Goal: Connect with others: Establish contact or relationships with other users

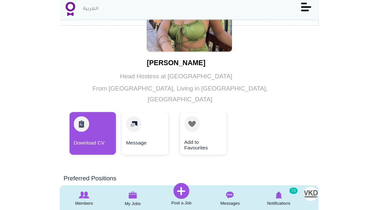
scroll to position [62, 0]
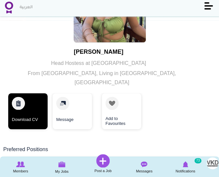
click at [28, 102] on link "Download CV" at bounding box center [27, 111] width 39 height 36
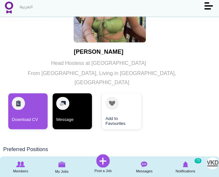
click at [72, 101] on link "Message" at bounding box center [72, 111] width 39 height 36
click at [64, 97] on link "Message" at bounding box center [72, 111] width 39 height 36
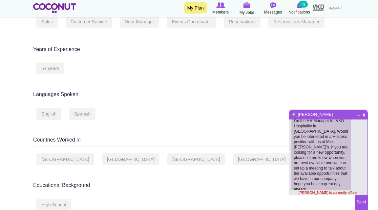
scroll to position [0, 0]
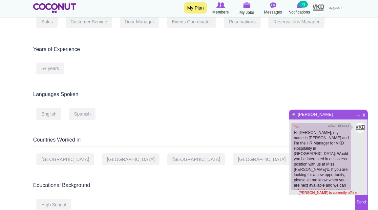
click at [219, 116] on span "x" at bounding box center [365, 113] width 6 height 5
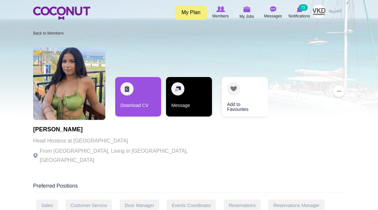
click at [188, 93] on link "Message" at bounding box center [189, 96] width 46 height 39
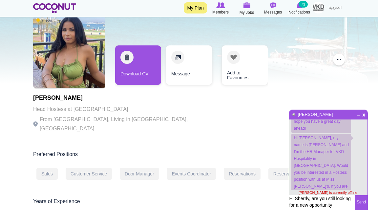
scroll to position [30, 0]
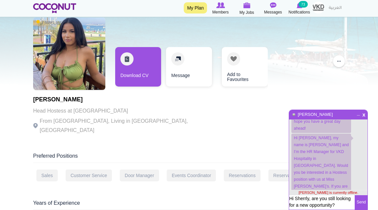
type textarea "Hi Sherrly, are you still looking for a new opportunity?"
click at [219, 177] on button "Send" at bounding box center [361, 202] width 13 height 14
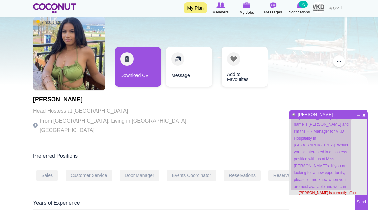
click at [219, 115] on span "x" at bounding box center [365, 113] width 6 height 5
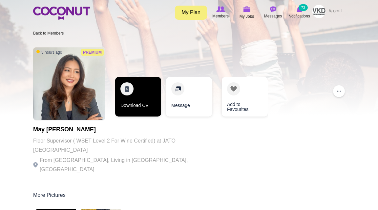
click at [131, 87] on link "Download CV" at bounding box center [138, 96] width 46 height 39
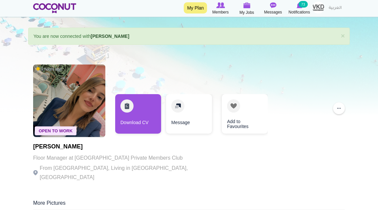
scroll to position [9, 0]
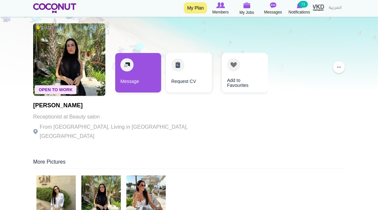
scroll to position [20, 0]
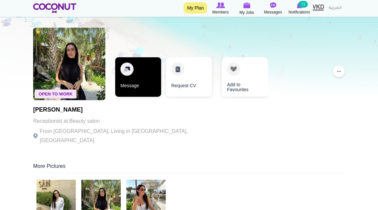
click at [142, 72] on link "Message" at bounding box center [138, 76] width 46 height 39
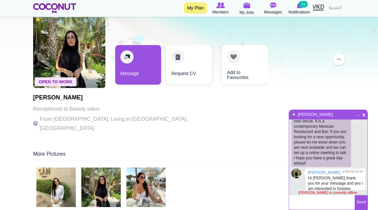
scroll to position [32, 0]
click at [313, 204] on textarea at bounding box center [322, 202] width 66 height 14
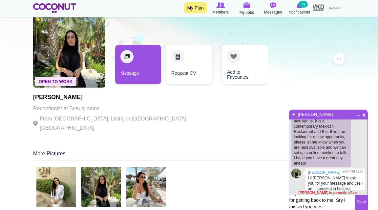
scroll to position [5, 0]
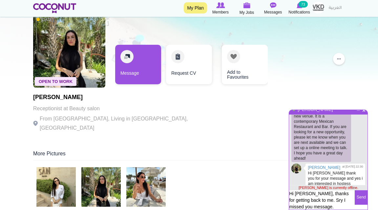
click at [348, 200] on textarea "Hi Chloe, thanks for getting back to me. Sry I missed you message." at bounding box center [322, 201] width 66 height 22
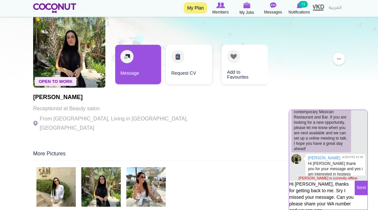
scroll to position [18, 0]
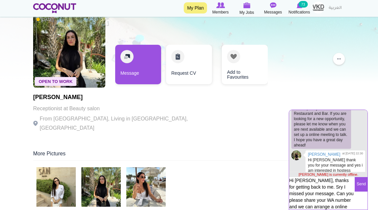
type textarea "Hi Chloe, thanks for getting back to me. Sry I missed your message. Can you ple…"
click at [359, 183] on button "Send" at bounding box center [361, 184] width 13 height 14
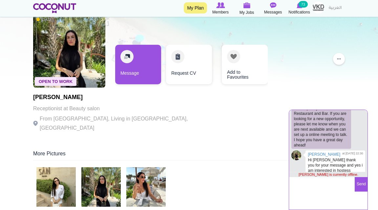
scroll to position [95, 0]
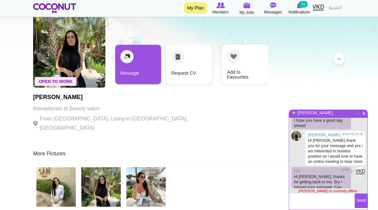
click at [363, 113] on span "x" at bounding box center [365, 112] width 6 height 5
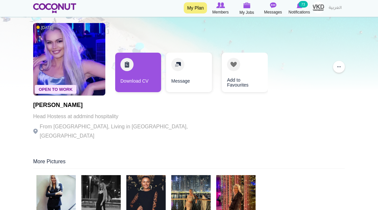
scroll to position [18, 0]
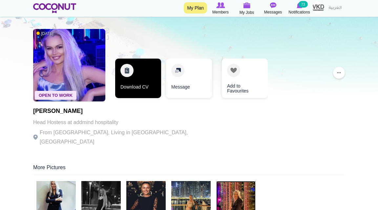
click at [144, 77] on link "Download CV" at bounding box center [138, 77] width 46 height 39
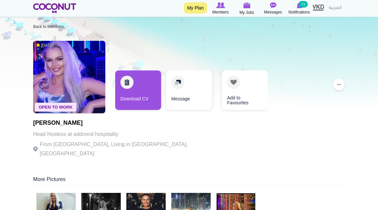
scroll to position [6, 0]
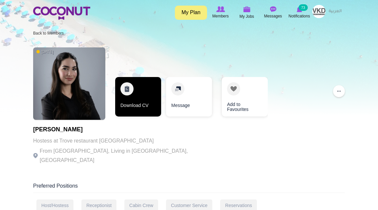
click at [131, 97] on link "Download CV" at bounding box center [138, 96] width 46 height 39
click at [127, 92] on link "Download CV" at bounding box center [138, 96] width 46 height 39
